Goal: Task Accomplishment & Management: Manage account settings

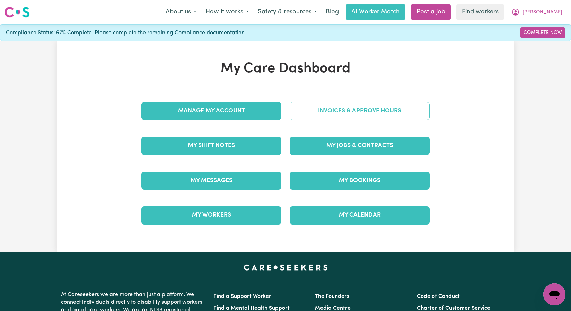
click at [366, 114] on link "Invoices & Approve Hours" at bounding box center [359, 111] width 140 height 18
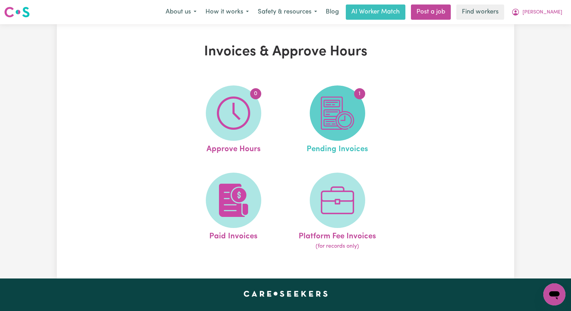
click at [339, 125] on img at bounding box center [337, 113] width 33 height 33
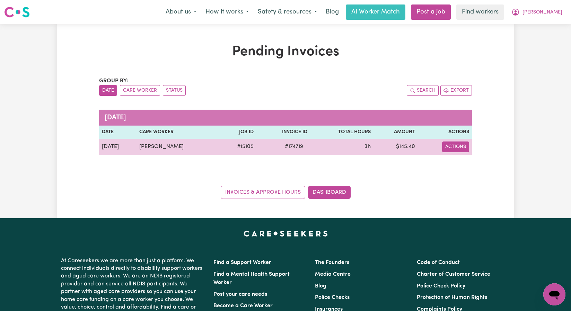
click at [457, 145] on button "Actions" at bounding box center [455, 147] width 27 height 11
click at [337, 145] on td "3h" at bounding box center [341, 147] width 63 height 17
click at [449, 143] on button "Actions" at bounding box center [455, 147] width 27 height 11
click at [469, 165] on link "Download Invoice" at bounding box center [476, 163] width 63 height 14
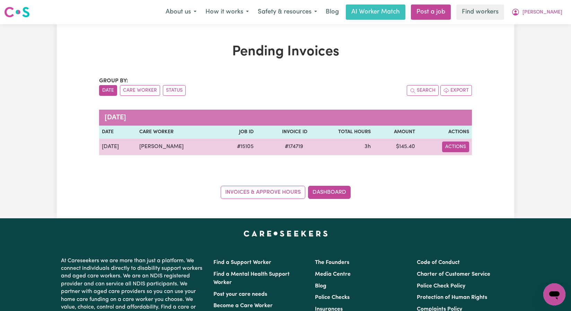
click at [456, 151] on button "Actions" at bounding box center [455, 147] width 27 height 11
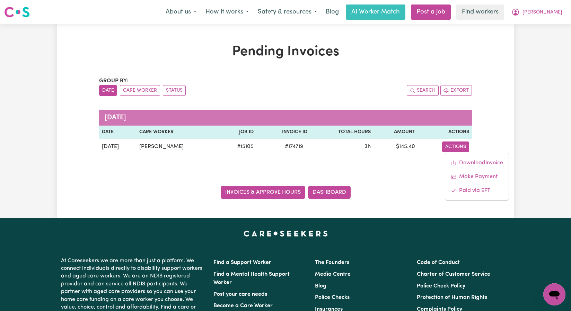
click at [278, 194] on link "Invoices & Approve Hours" at bounding box center [263, 192] width 84 height 13
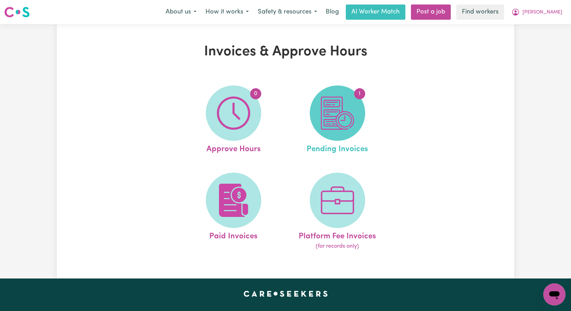
click at [348, 131] on span "1" at bounding box center [337, 113] width 55 height 55
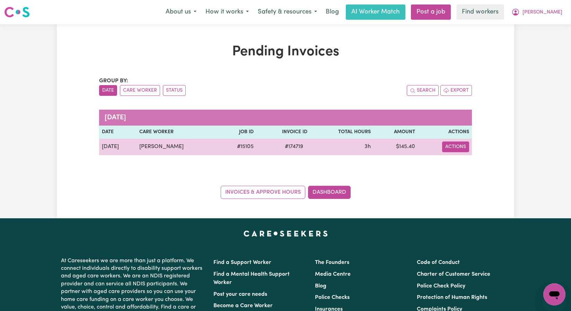
click at [458, 149] on button "Actions" at bounding box center [455, 147] width 27 height 11
